Goal: Task Accomplishment & Management: Use online tool/utility

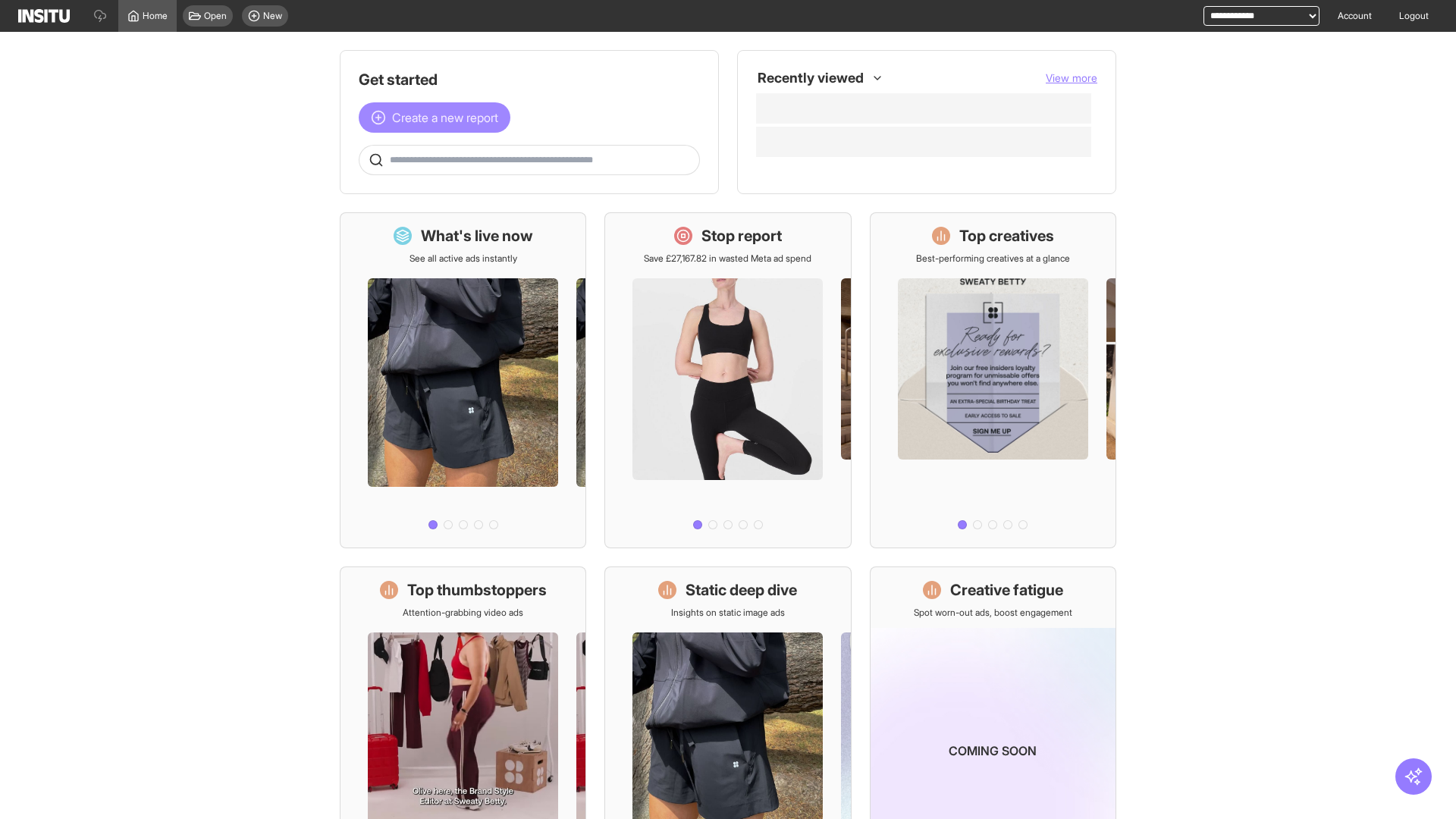
click at [438, 117] on span "Create a new report" at bounding box center [445, 117] width 106 height 19
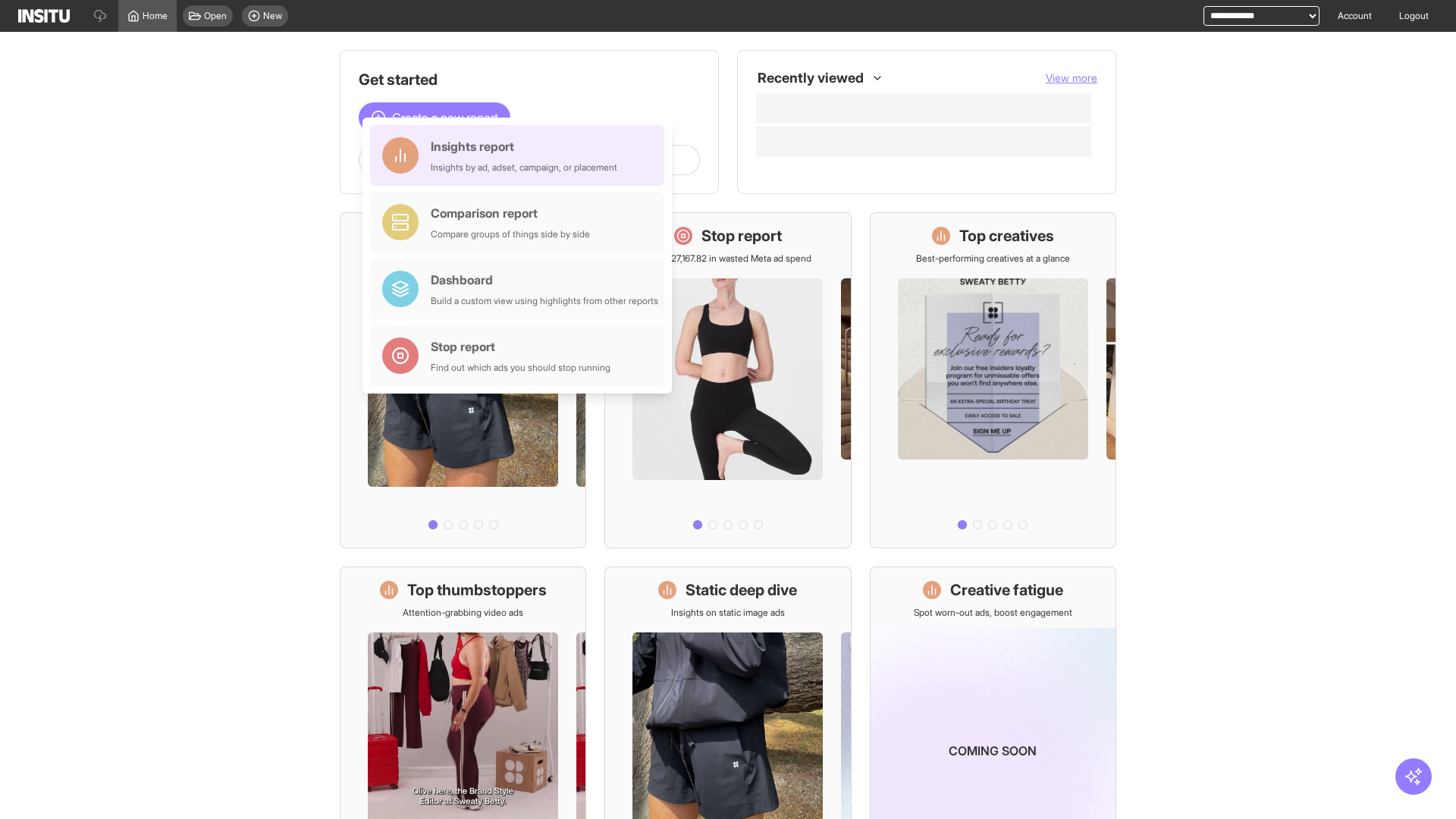
click at [521, 155] on div "Insights report Insights by ad, adset, campaign, or placement" at bounding box center [524, 154] width 186 height 36
